Goal: Information Seeking & Learning: Compare options

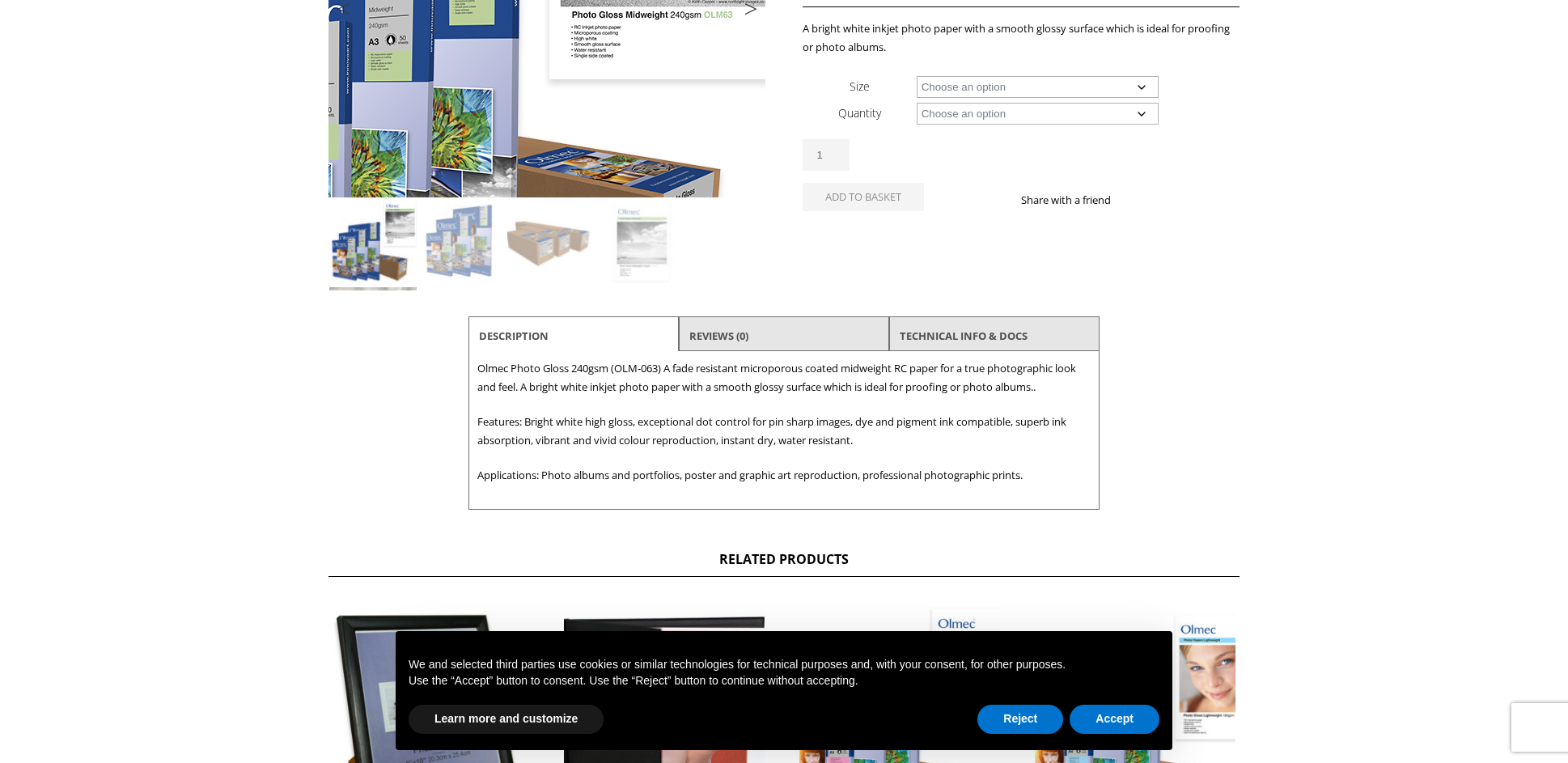
scroll to position [353, 0]
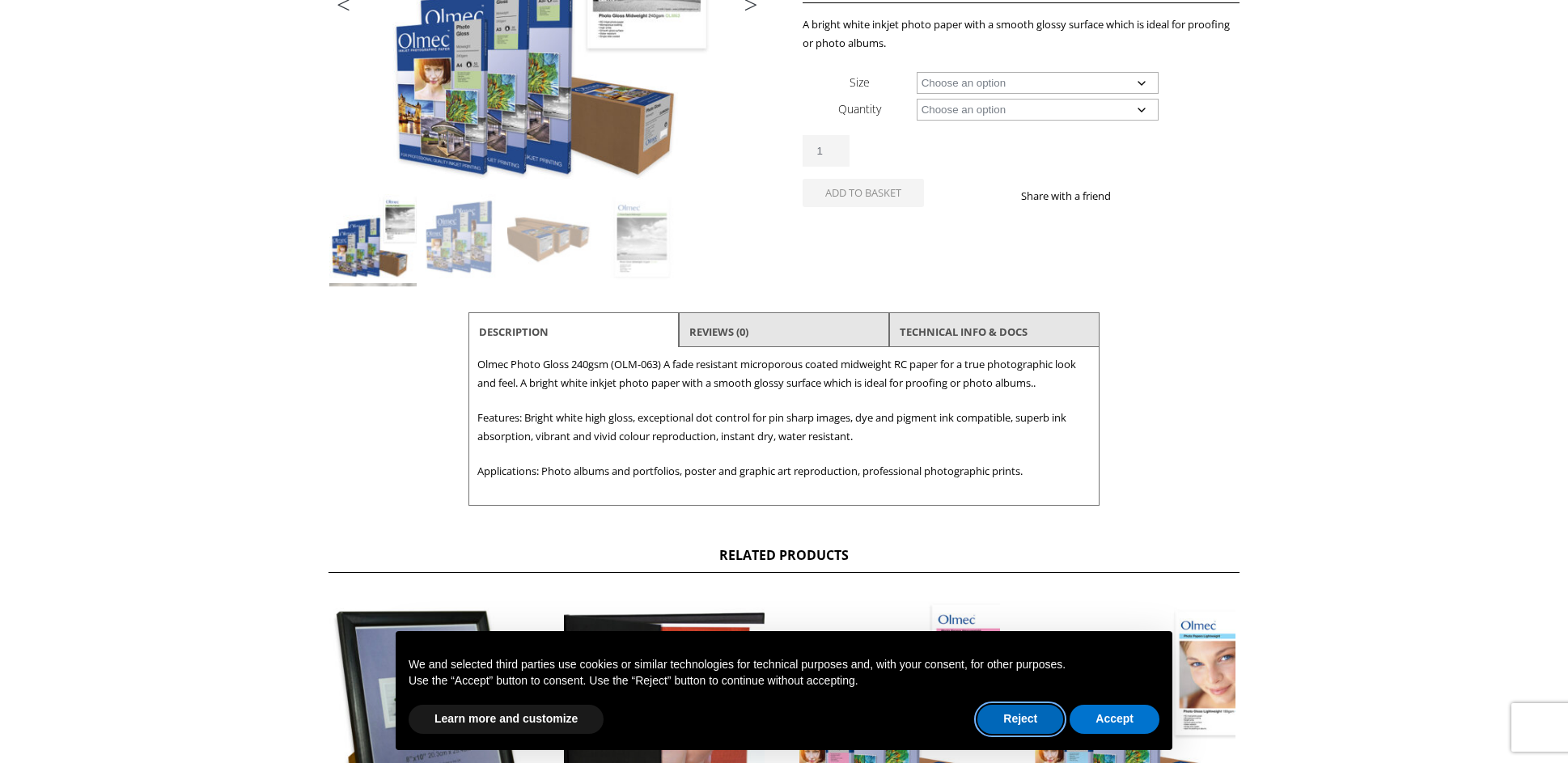
click at [986, 713] on button "Reject" at bounding box center [1020, 718] width 85 height 29
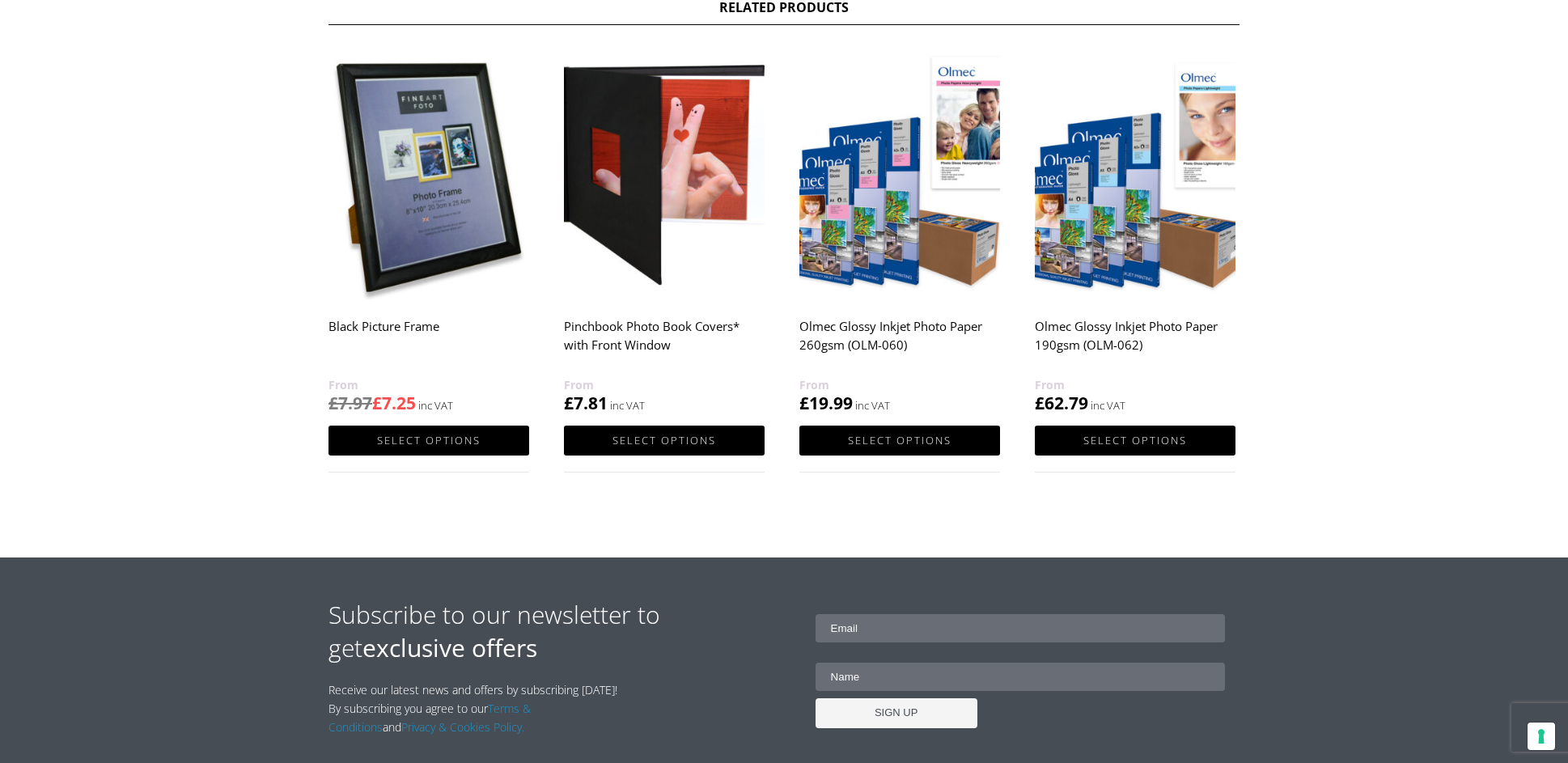
scroll to position [901, 0]
click at [711, 183] on img at bounding box center [665, 174] width 201 height 250
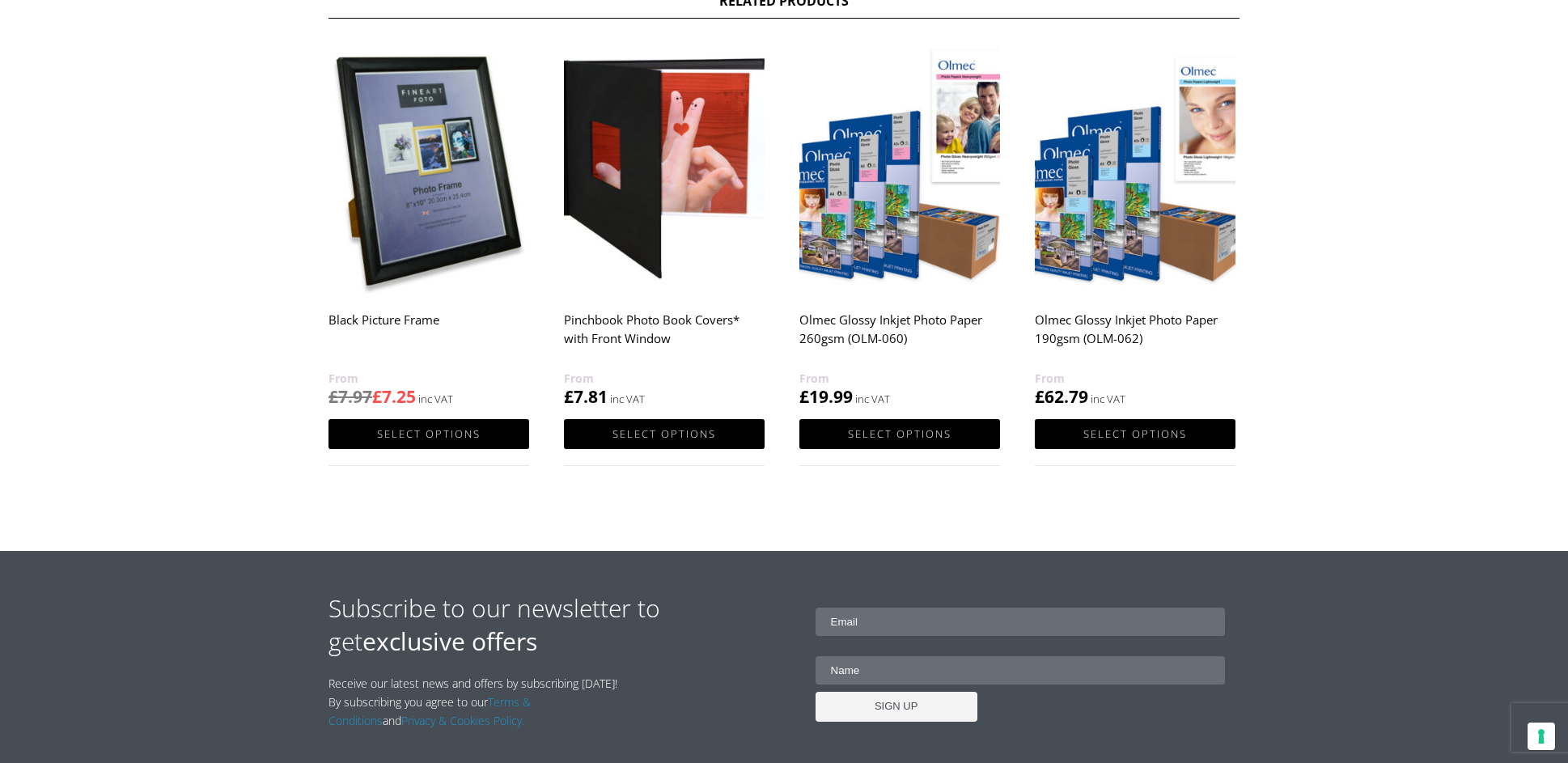
scroll to position [908, 0]
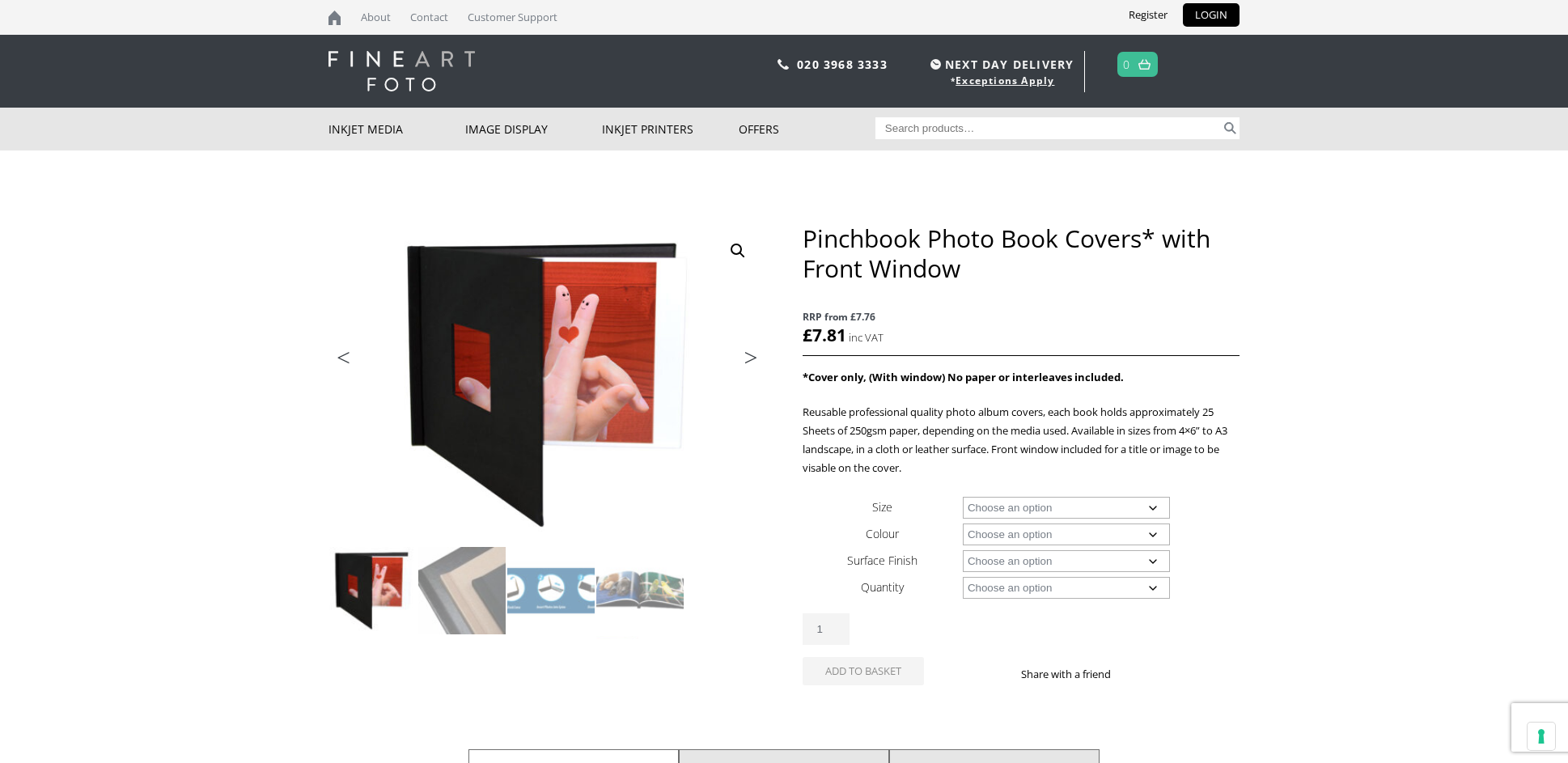
click at [384, 588] on img at bounding box center [373, 591] width 87 height 87
click at [551, 579] on img at bounding box center [551, 591] width 87 height 87
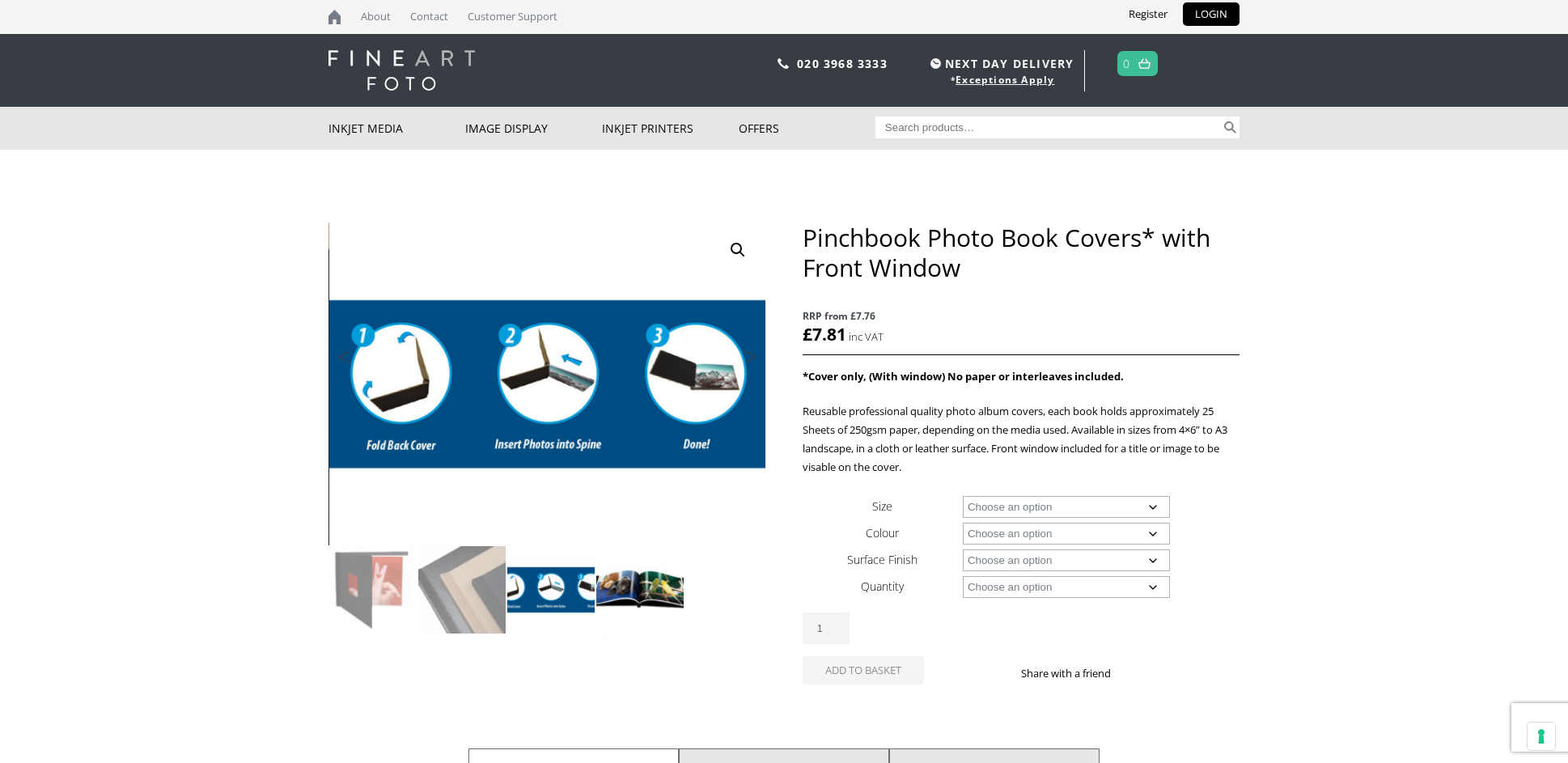
scroll to position [1, 0]
click at [635, 597] on img at bounding box center [640, 590] width 87 height 87
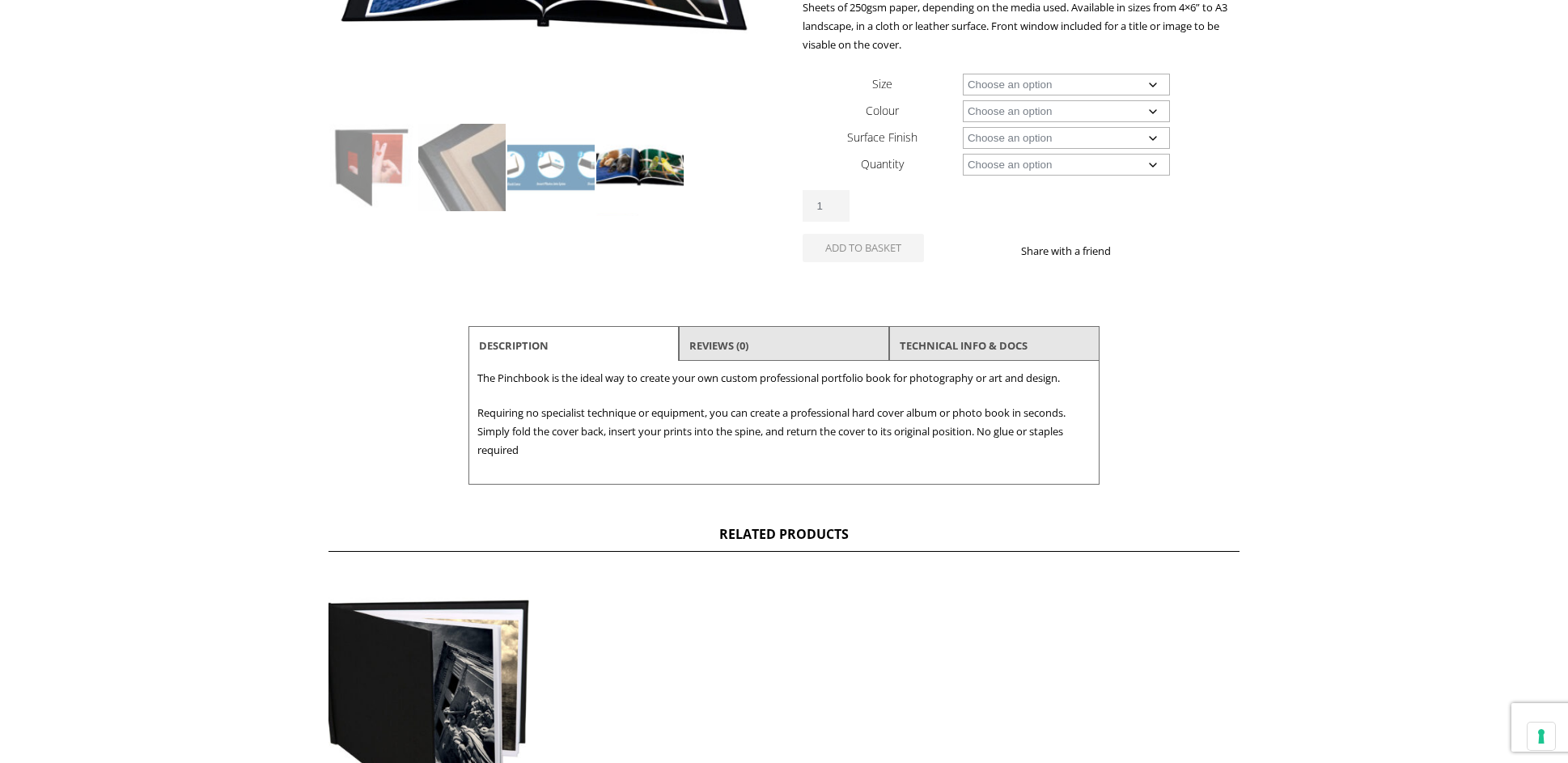
scroll to position [0, 0]
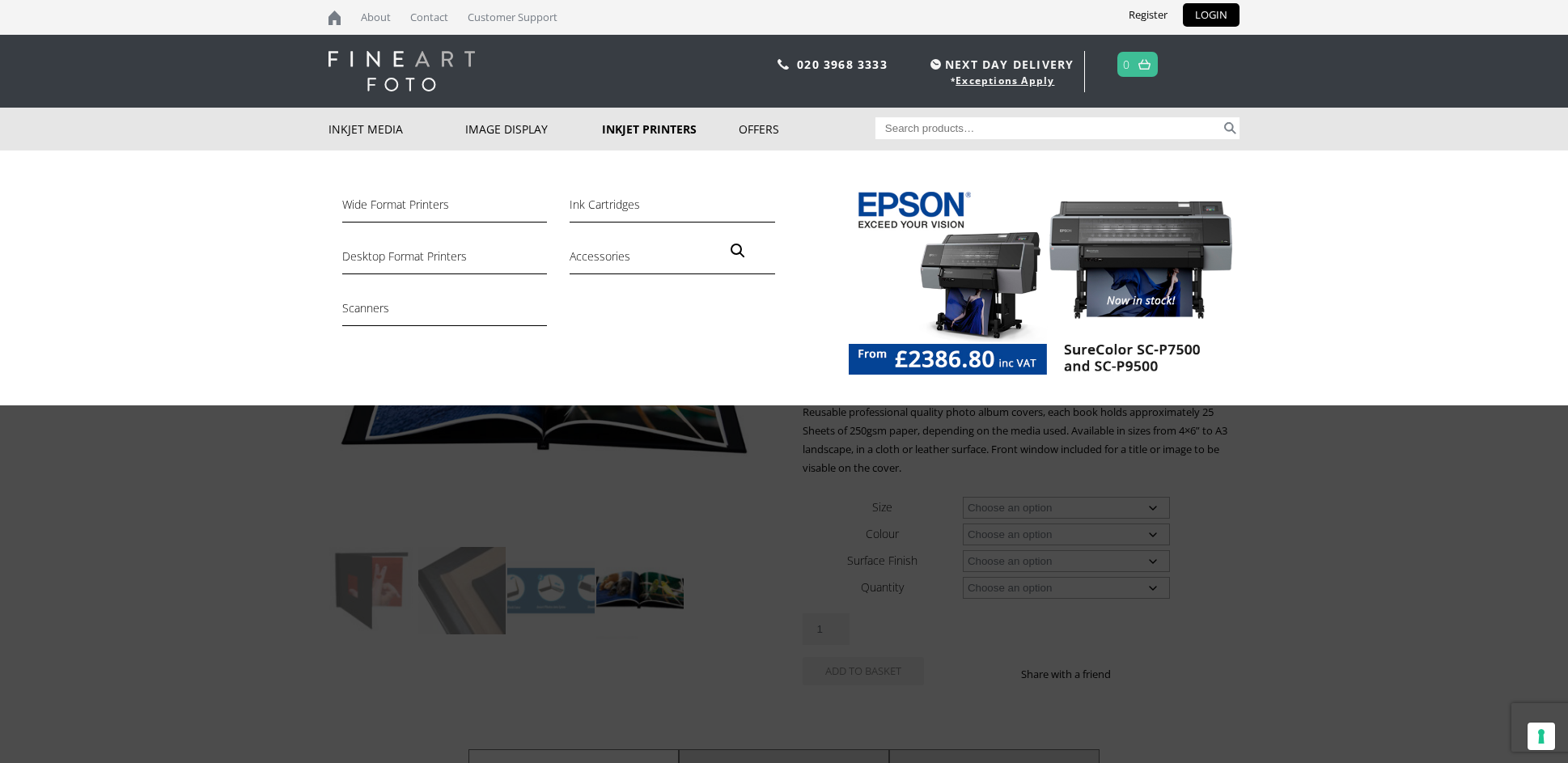
click at [644, 133] on link "Inkjet Printers" at bounding box center [671, 128] width 137 height 43
click at [646, 129] on link "Inkjet Printers" at bounding box center [671, 128] width 137 height 43
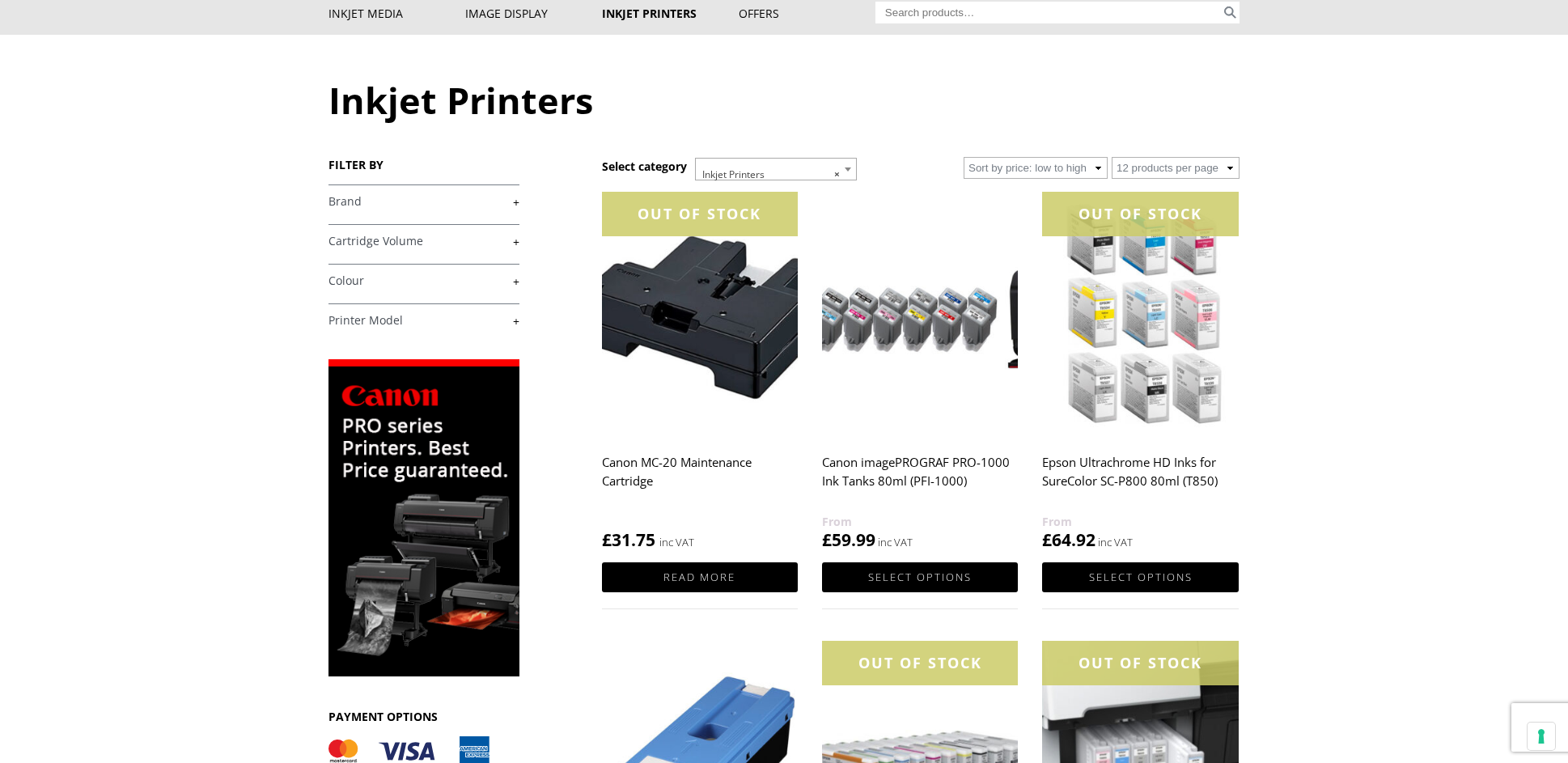
scroll to position [29, 0]
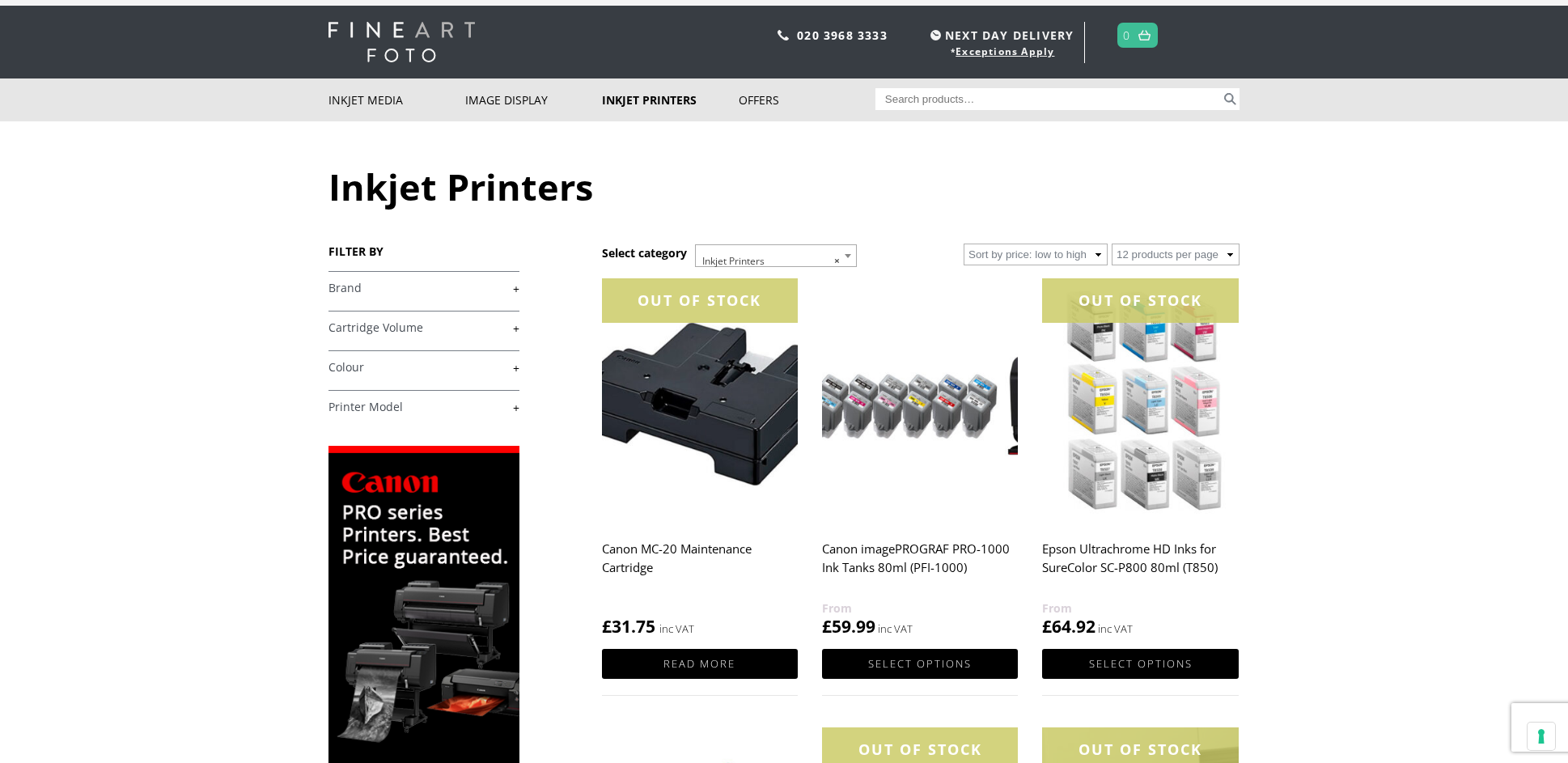
click at [517, 288] on link "+" at bounding box center [424, 288] width 191 height 15
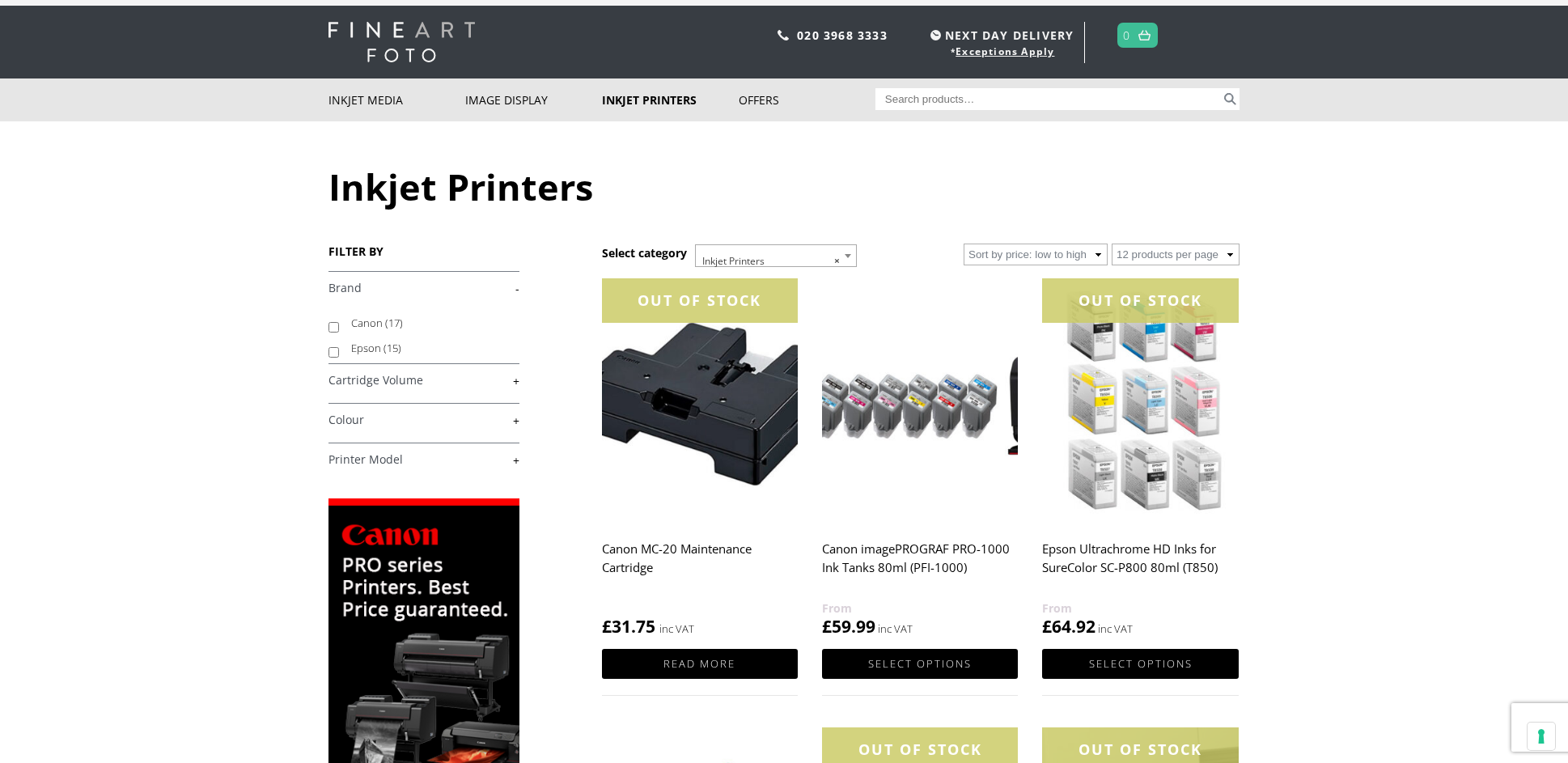
click at [366, 350] on label "Epson (15)" at bounding box center [427, 348] width 153 height 25
click at [339, 350] on input "Epson (15)" at bounding box center [334, 352] width 11 height 11
checkbox input "true"
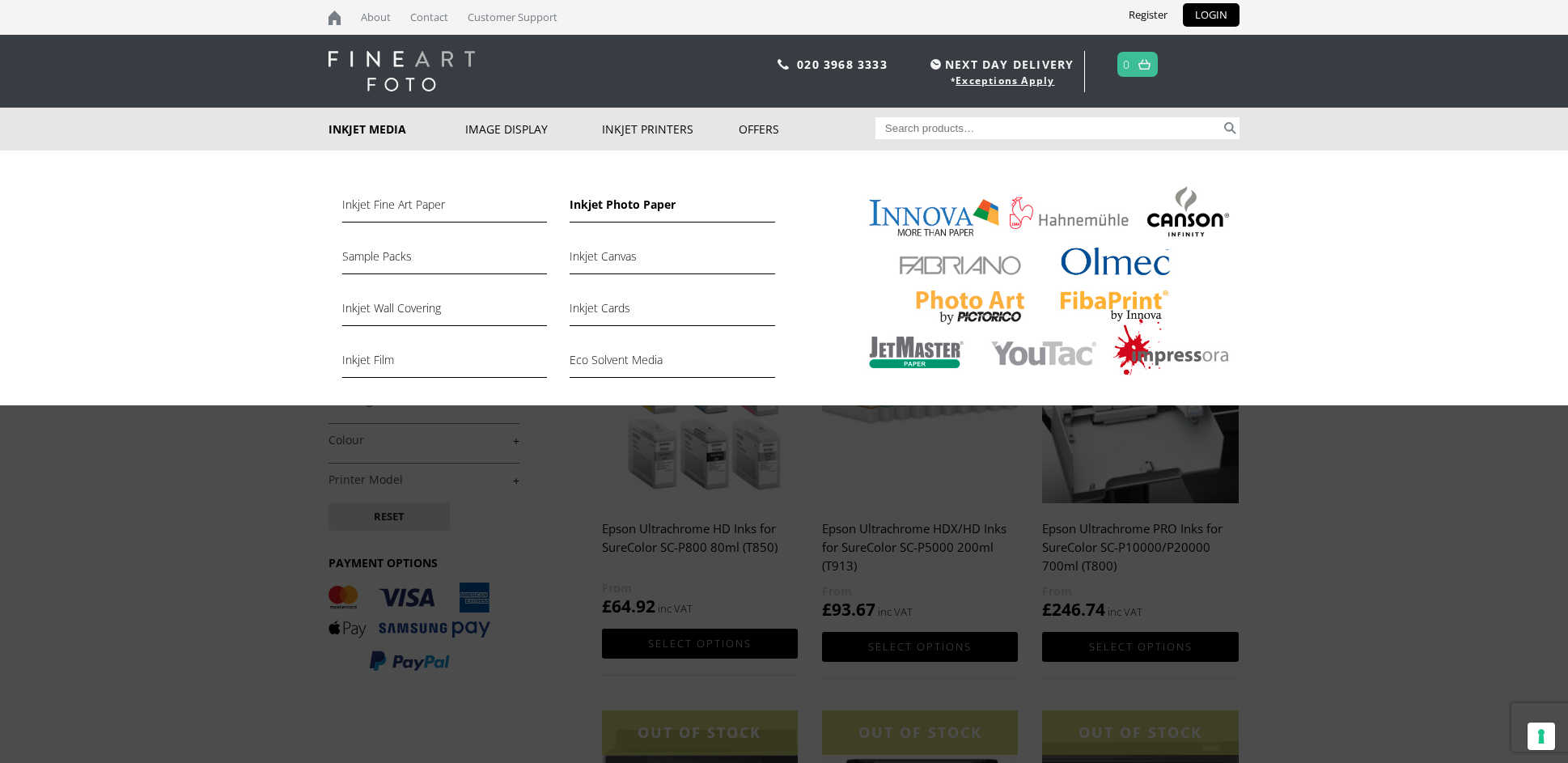
scroll to position [2, 0]
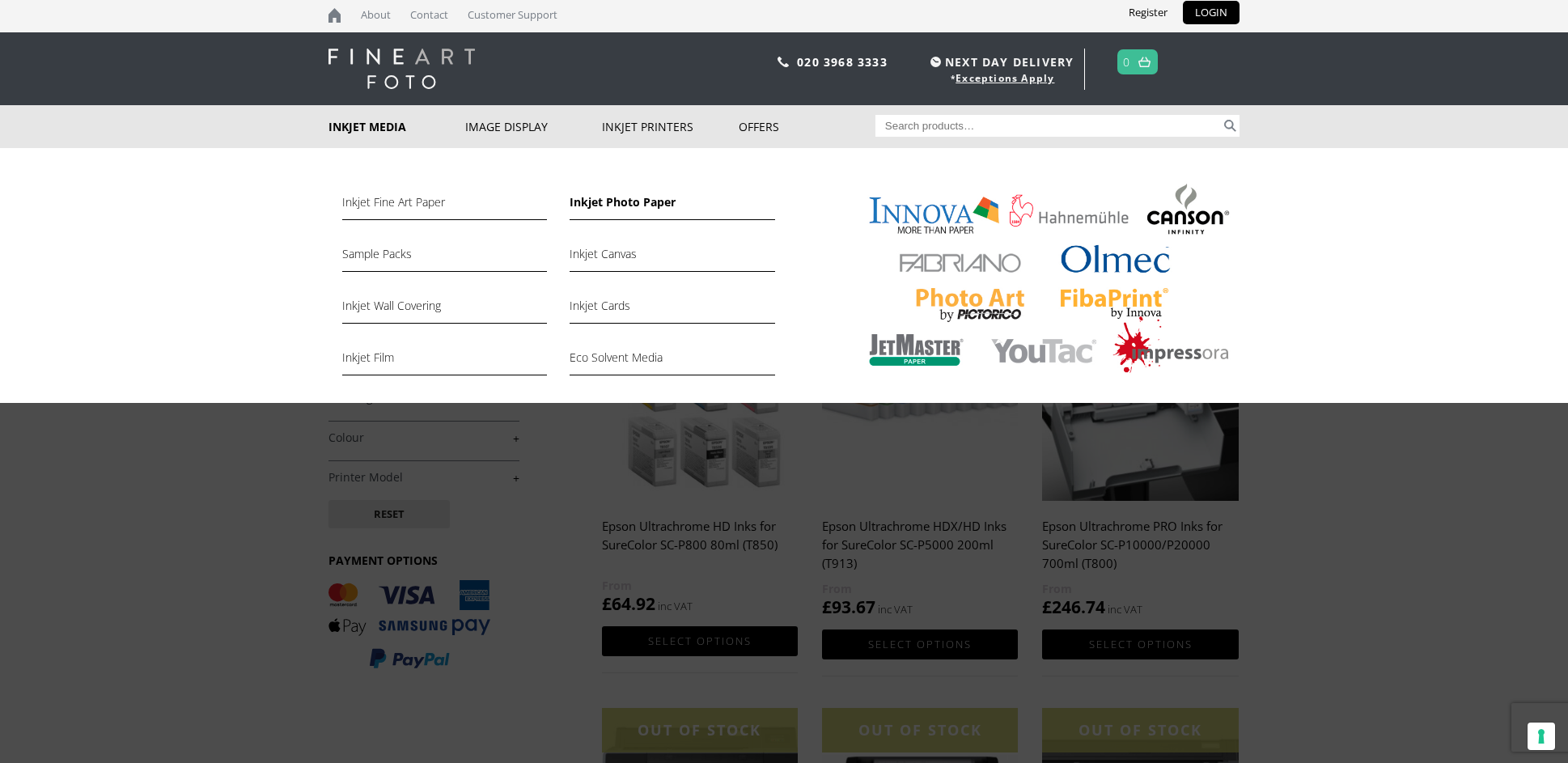
click at [630, 208] on link "Inkjet Photo Paper" at bounding box center [672, 207] width 205 height 28
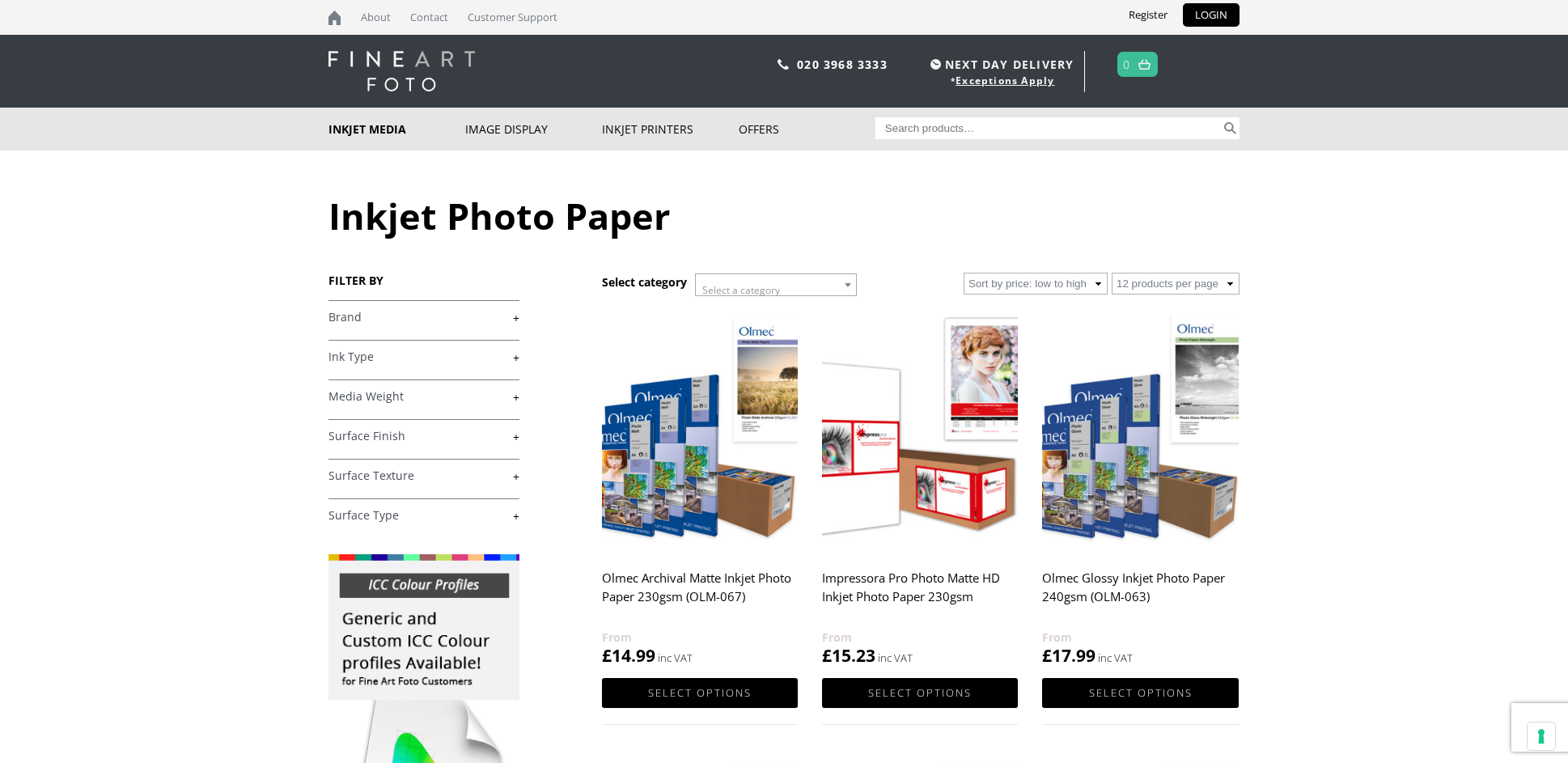
click at [517, 314] on link "+" at bounding box center [424, 317] width 191 height 15
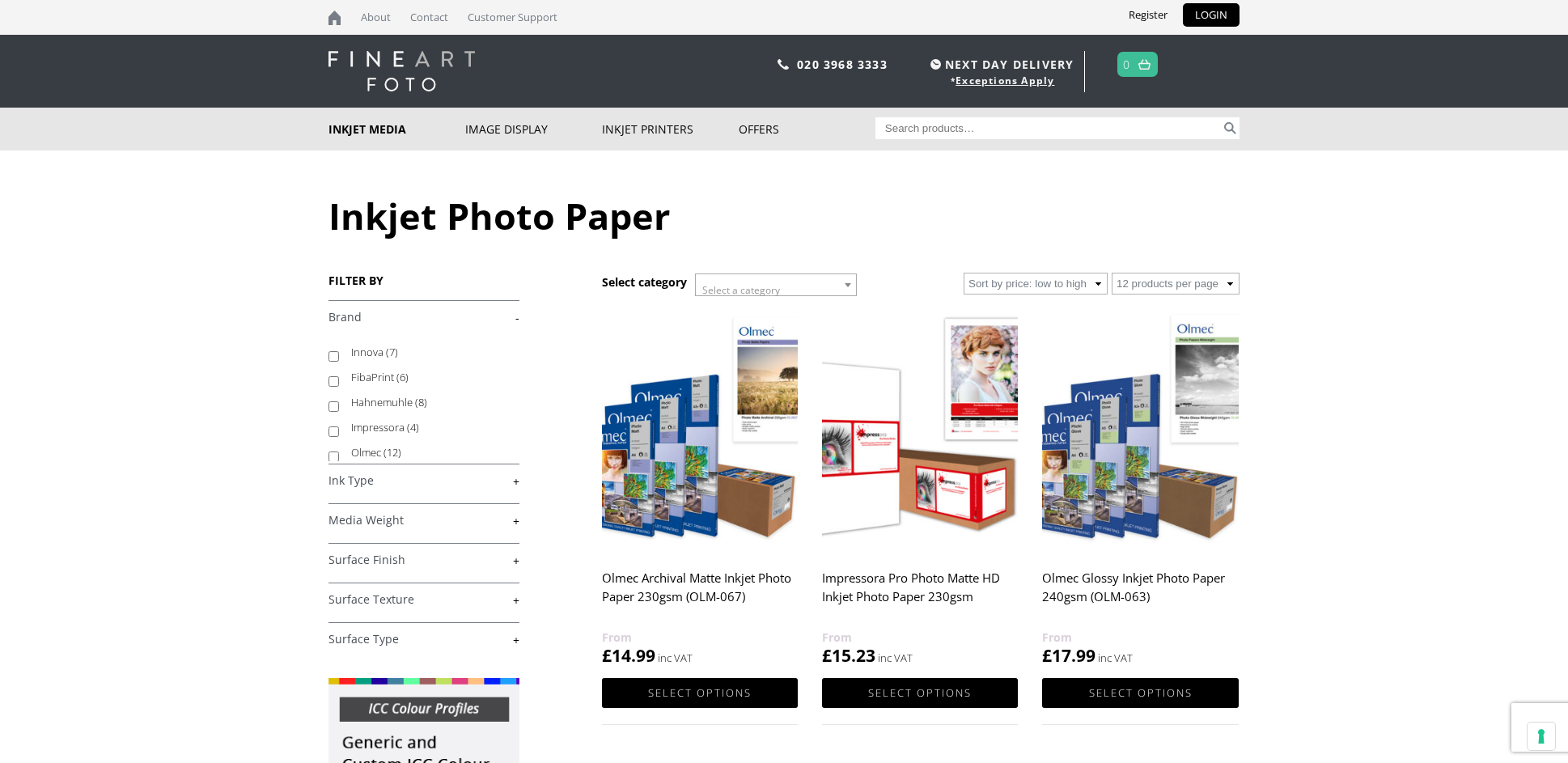
click at [517, 482] on link "+" at bounding box center [424, 480] width 191 height 15
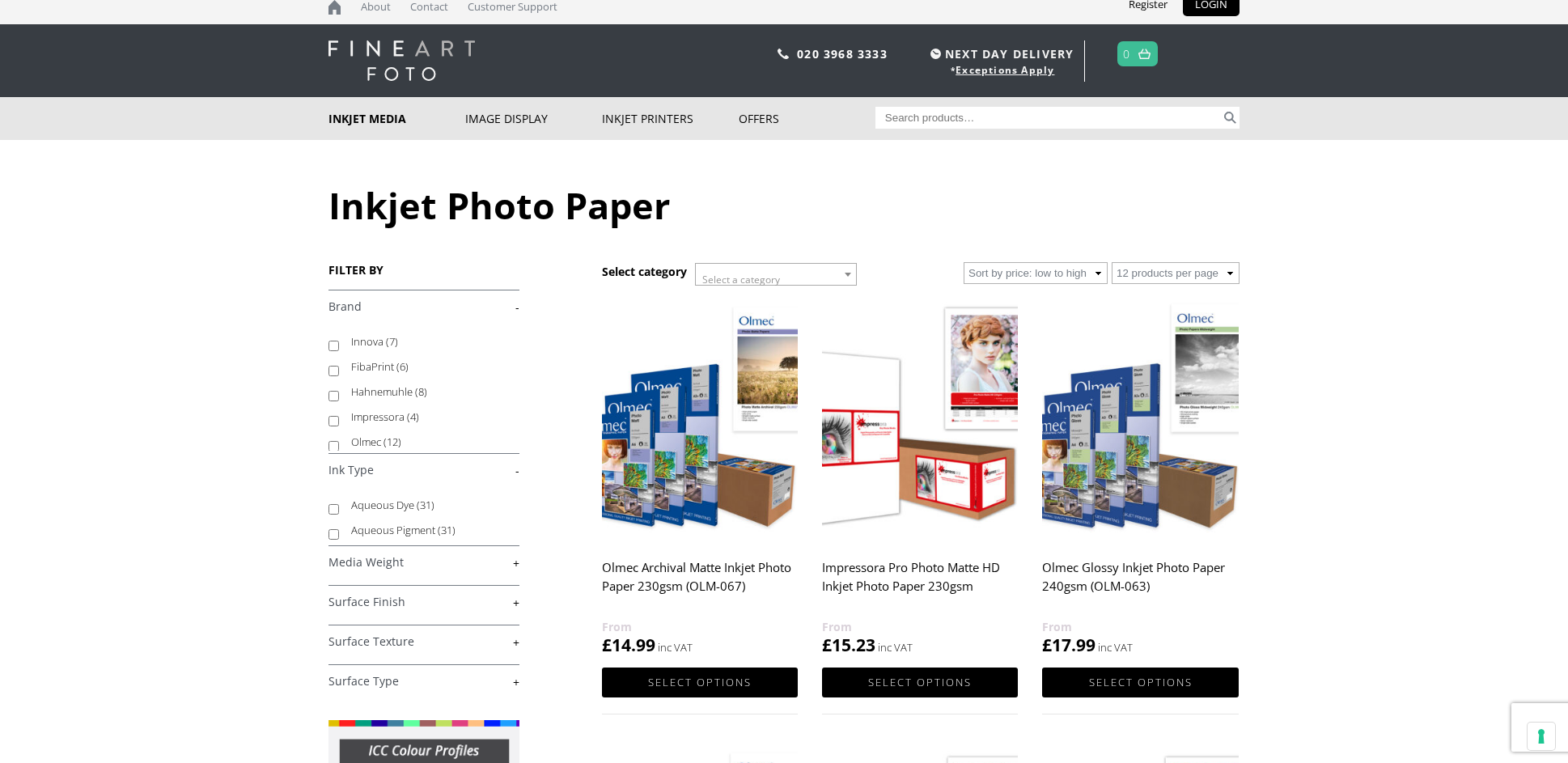
scroll to position [9, 0]
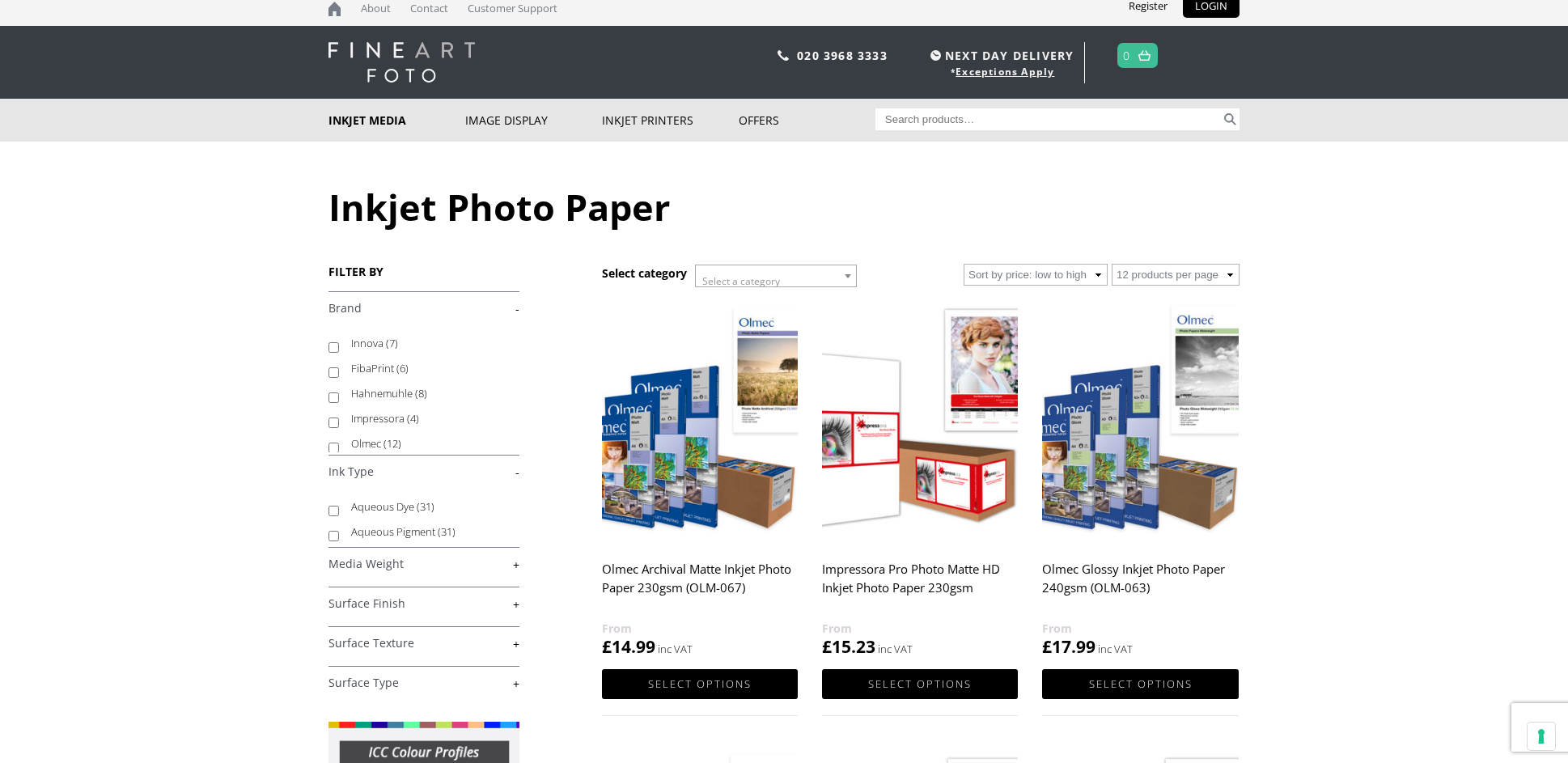
click at [392, 507] on label "Aqueous Dye (31)" at bounding box center [427, 507] width 153 height 25
click at [339, 507] on input "Aqueous Dye (31)" at bounding box center [334, 511] width 11 height 11
checkbox input "true"
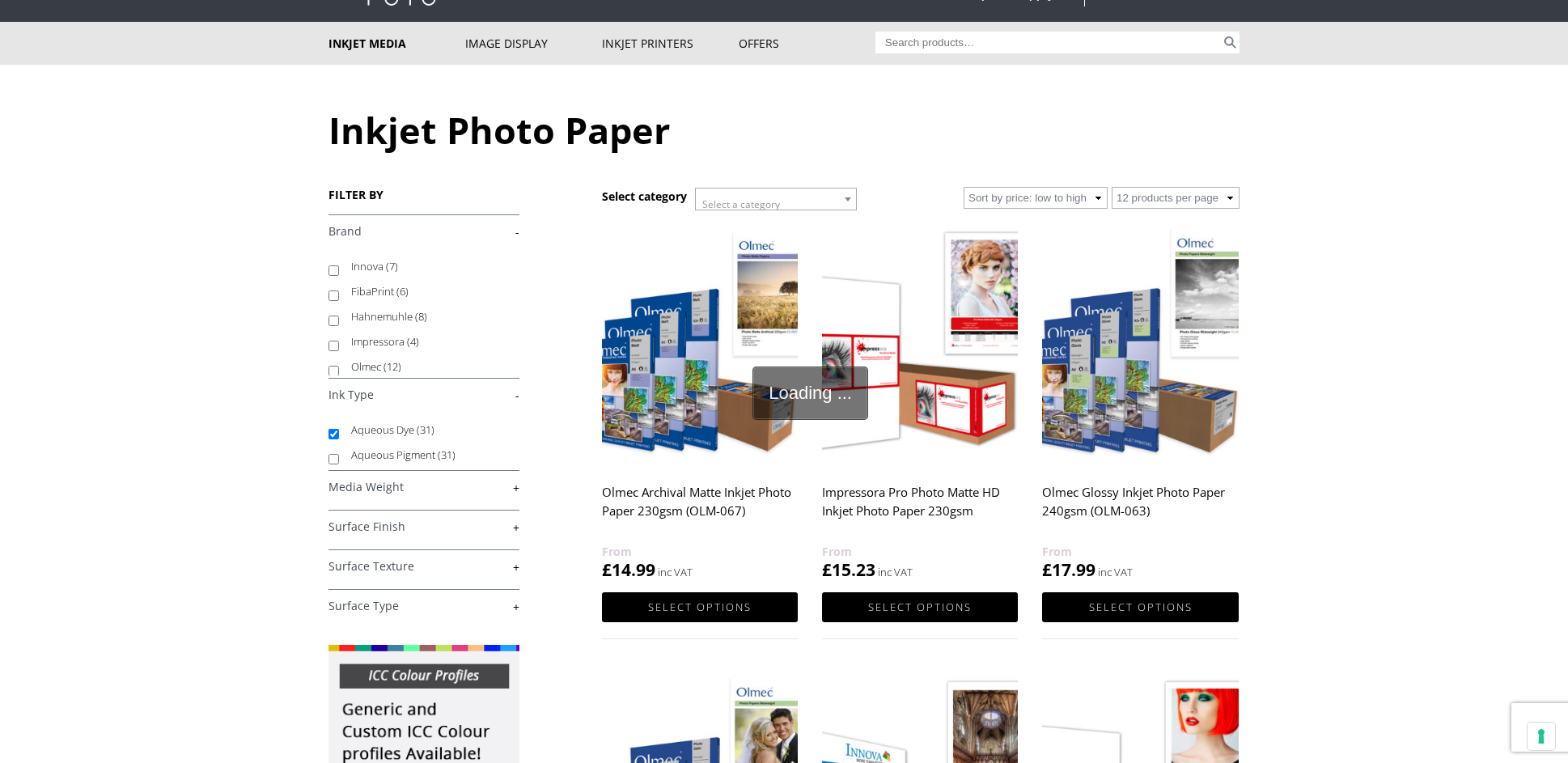
scroll to position [87, 0]
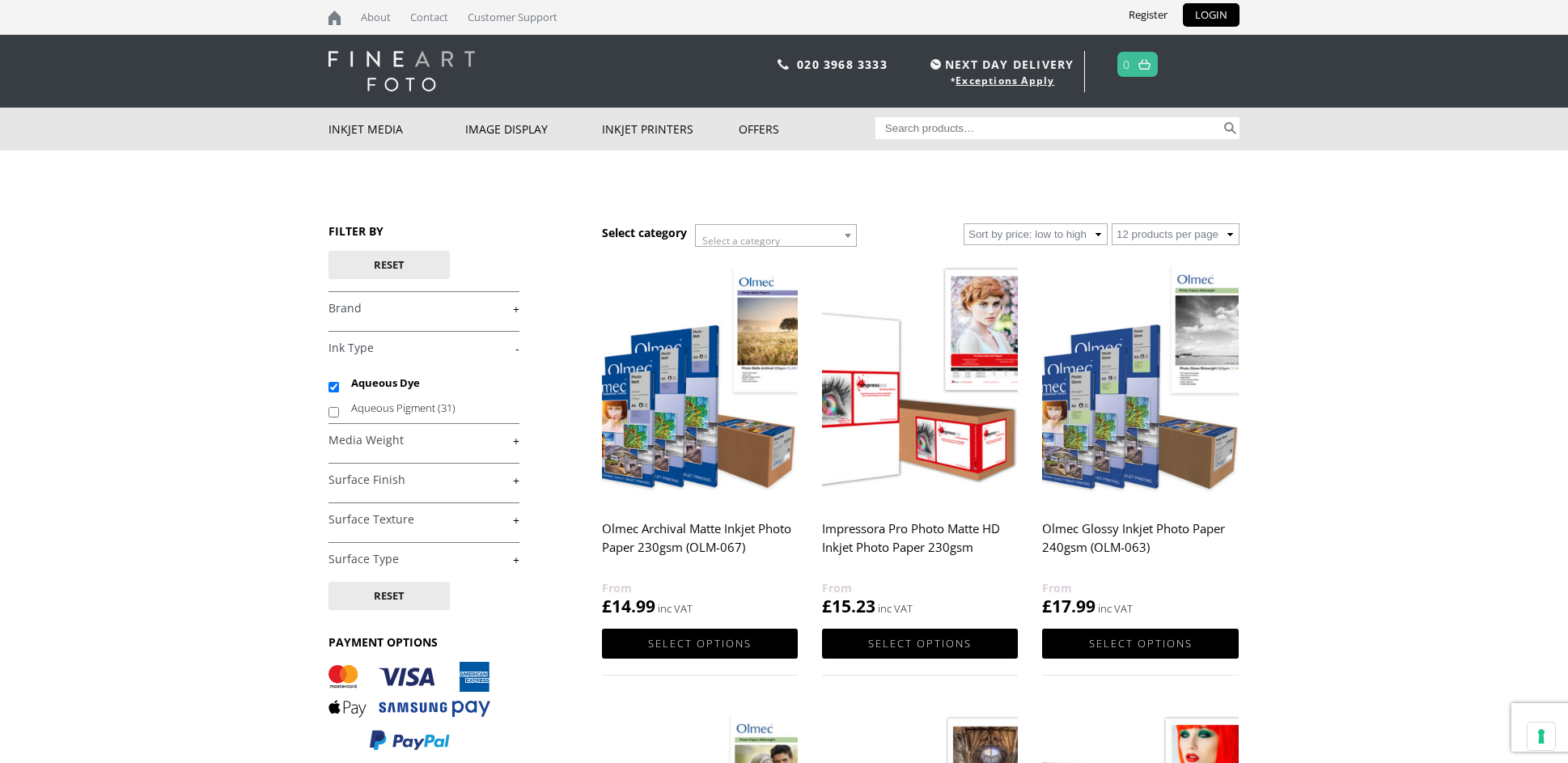
click at [514, 438] on link "+" at bounding box center [424, 440] width 191 height 15
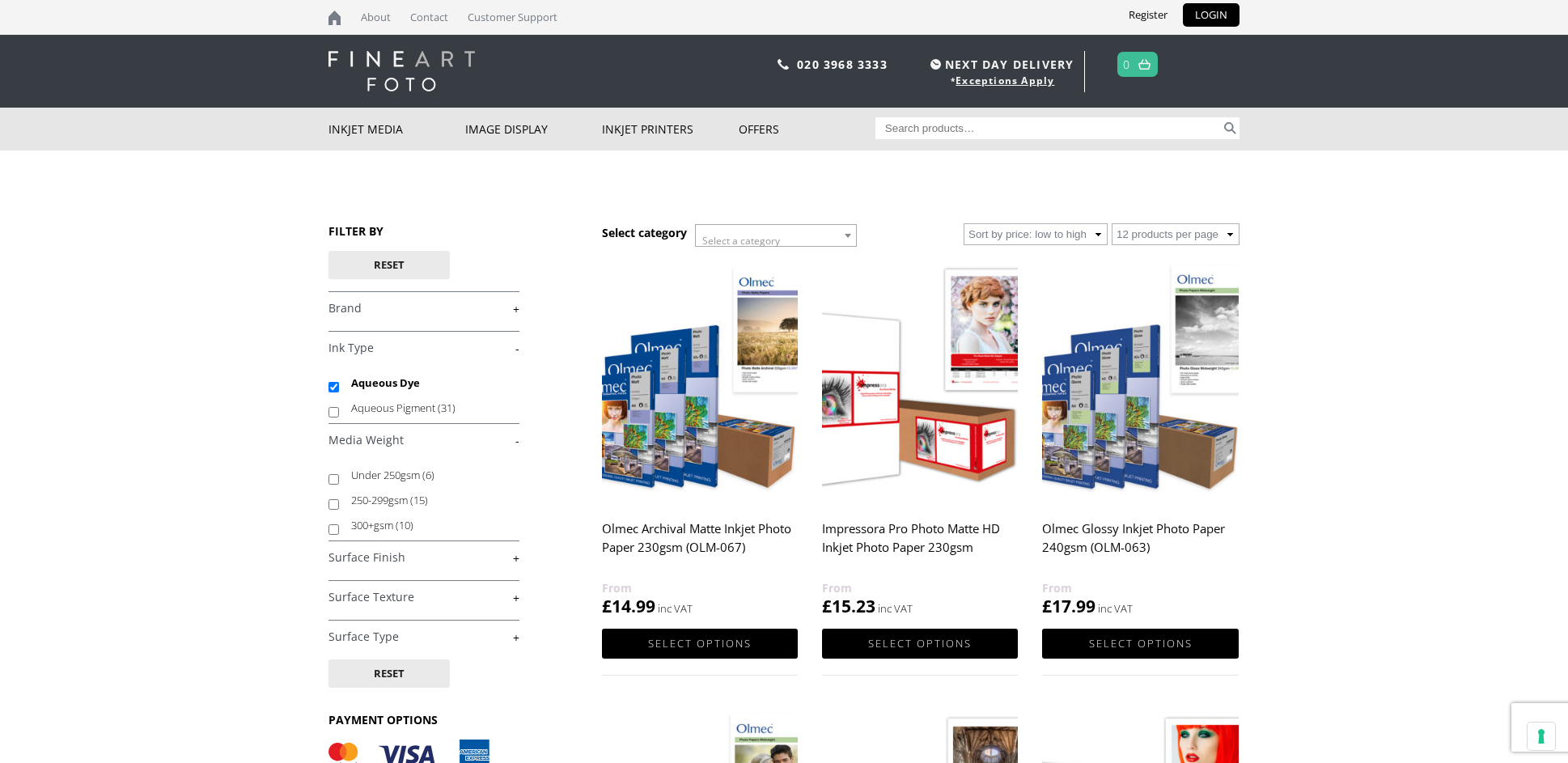
click at [497, 553] on link "+" at bounding box center [424, 557] width 191 height 15
